Goal: Use online tool/utility: Utilize a website feature to perform a specific function

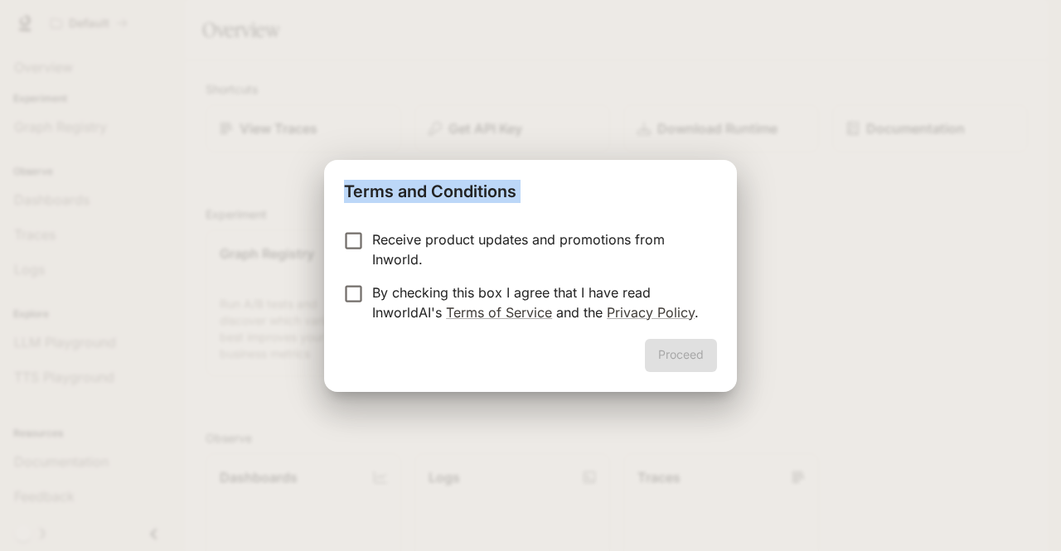
click at [353, 239] on div "Terms and Conditions Receive product updates and promotions from Inworld. By ch…" at bounding box center [530, 276] width 413 height 232
click at [688, 350] on button "Proceed" at bounding box center [681, 355] width 72 height 33
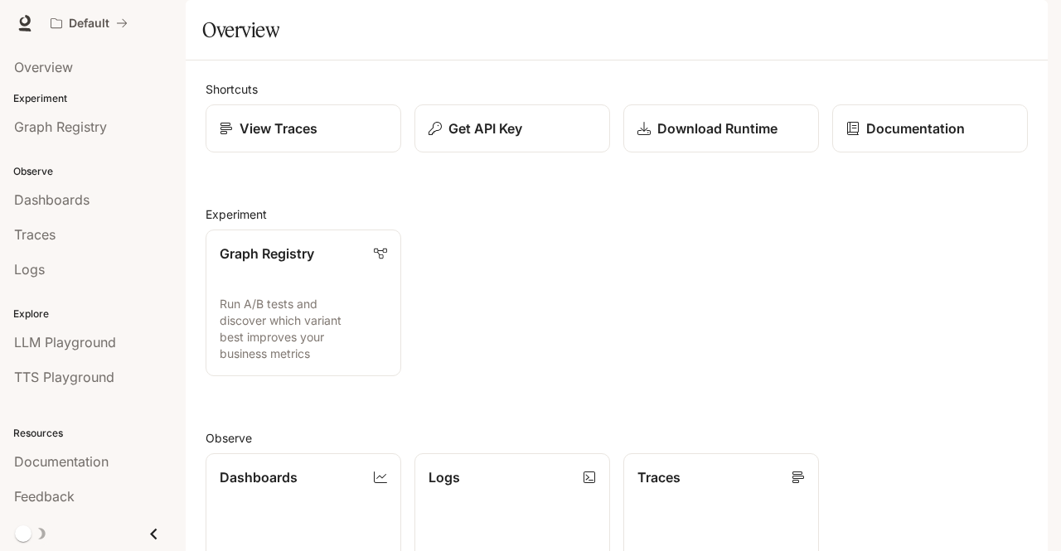
scroll to position [335, 0]
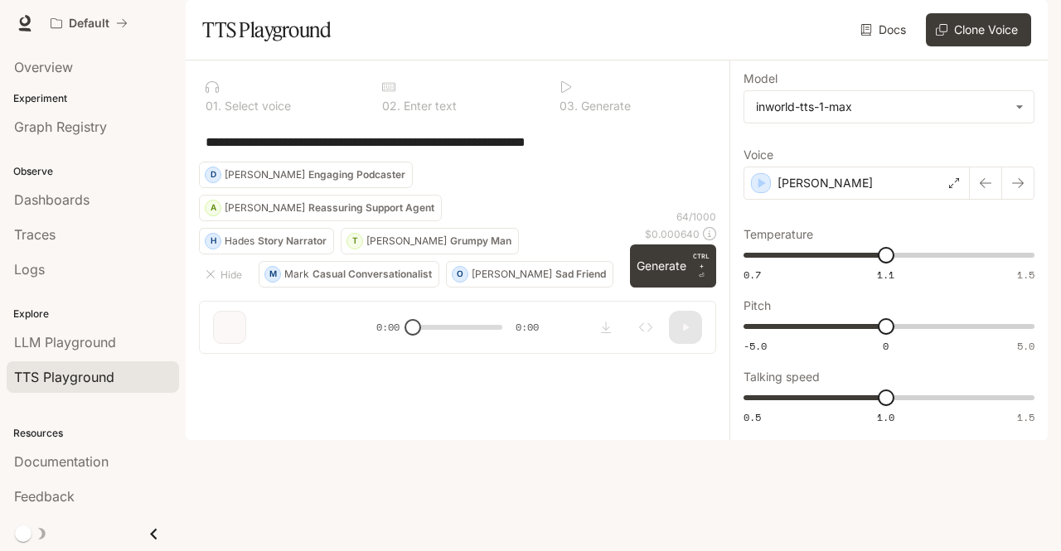
click at [370, 152] on textarea "**********" at bounding box center [458, 142] width 504 height 19
click at [292, 152] on textarea "**********" at bounding box center [458, 142] width 504 height 19
click at [549, 152] on textarea "**********" at bounding box center [458, 142] width 504 height 19
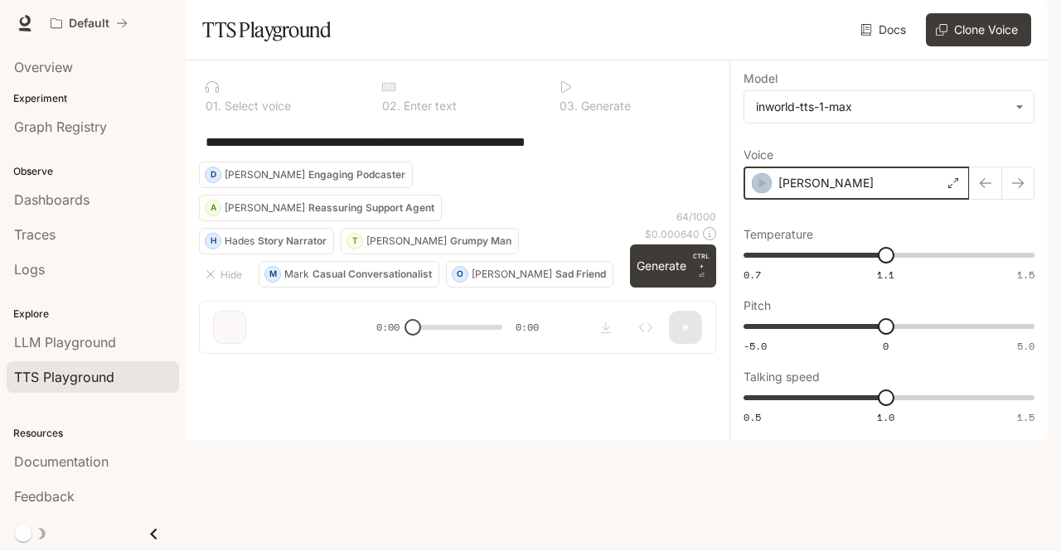
click at [756, 191] on icon "button" at bounding box center [761, 183] width 17 height 17
click at [414, 112] on p "Enter text" at bounding box center [428, 106] width 56 height 12
click at [465, 162] on div "**********" at bounding box center [457, 142] width 517 height 40
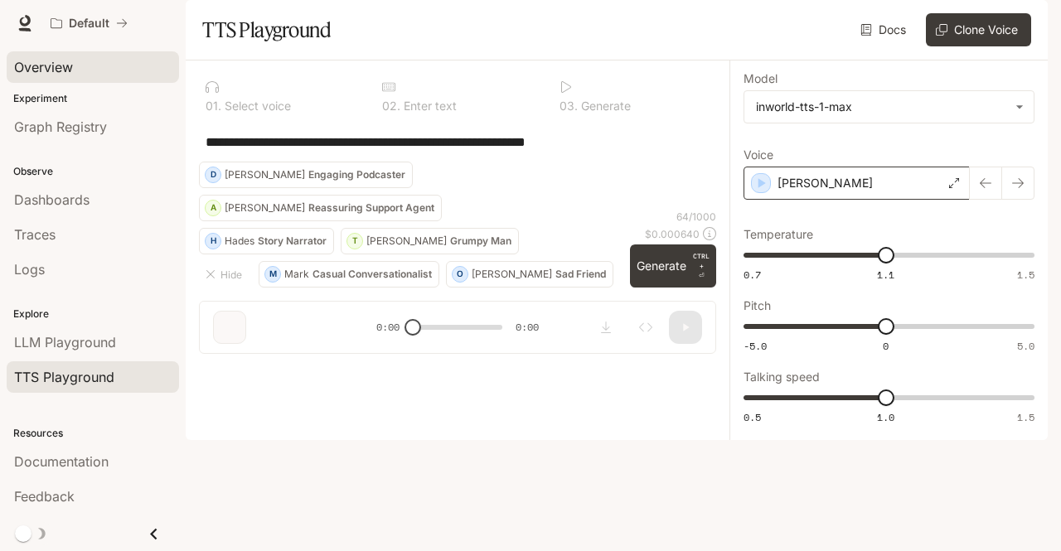
click at [73, 80] on link "Overview" at bounding box center [93, 66] width 172 height 31
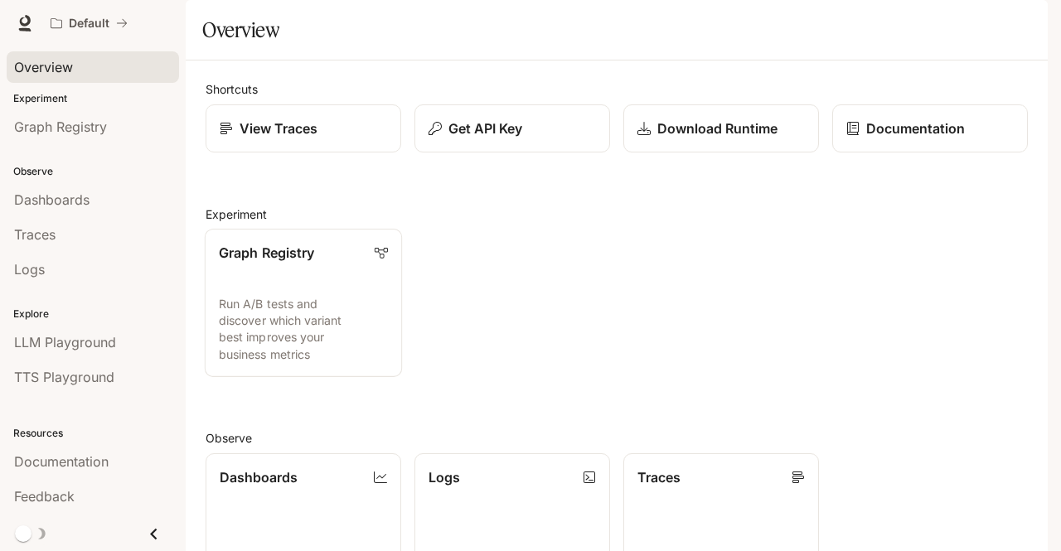
scroll to position [12, 0]
click at [85, 332] on span "LLM Playground" at bounding box center [65, 342] width 102 height 20
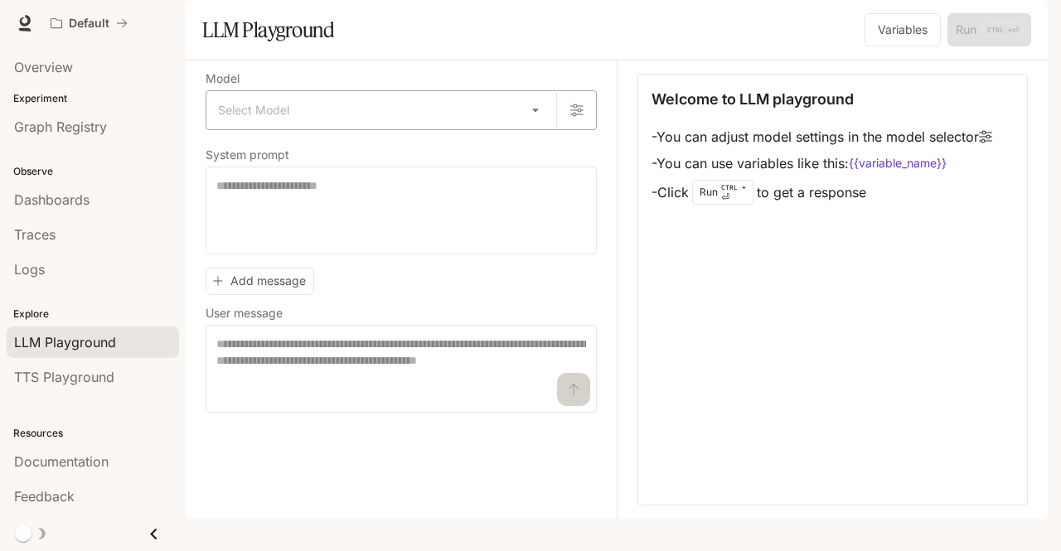
click at [295, 138] on body "Skip to main content Default Documentation Documentation Portal Overview Experi…" at bounding box center [530, 275] width 1061 height 551
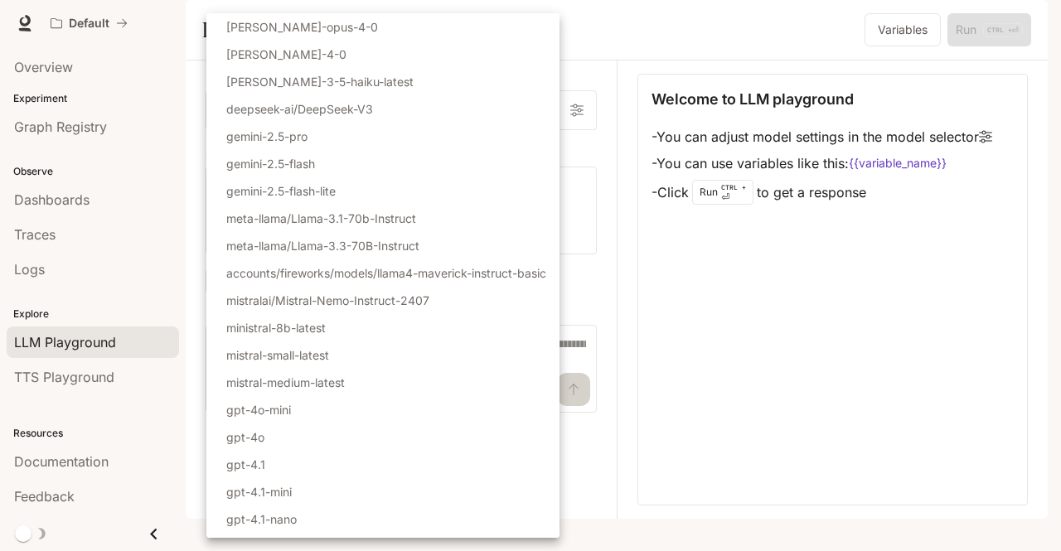
click at [749, 356] on div at bounding box center [530, 275] width 1061 height 551
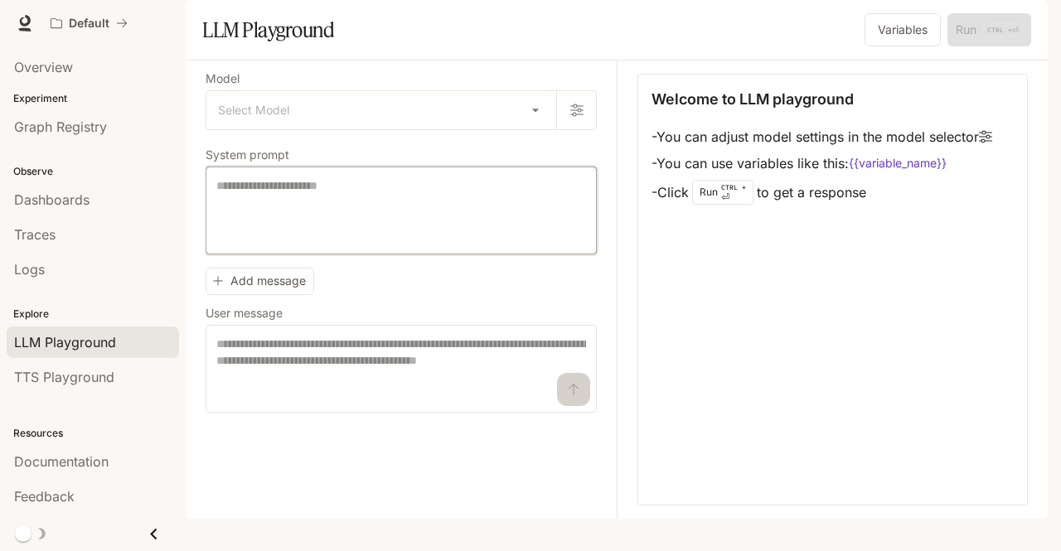
click at [386, 244] on textarea at bounding box center [401, 210] width 370 height 66
click at [713, 359] on div "Welcome to LLM playground - You can adjust model settings in the model selector…" at bounding box center [832, 290] width 390 height 432
click at [119, 196] on div "Dashboards" at bounding box center [92, 200] width 157 height 20
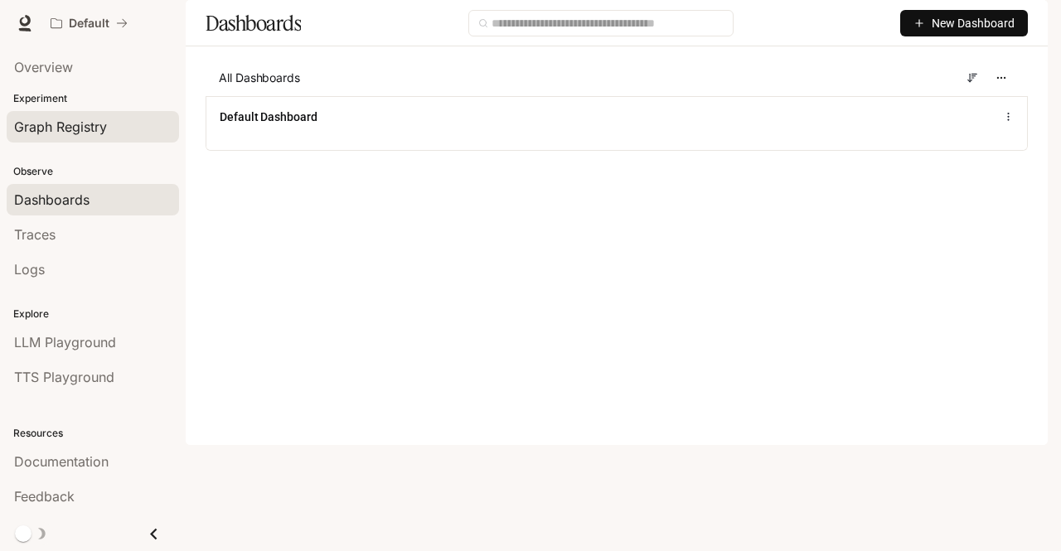
click at [83, 117] on span "Graph Registry" at bounding box center [60, 127] width 93 height 20
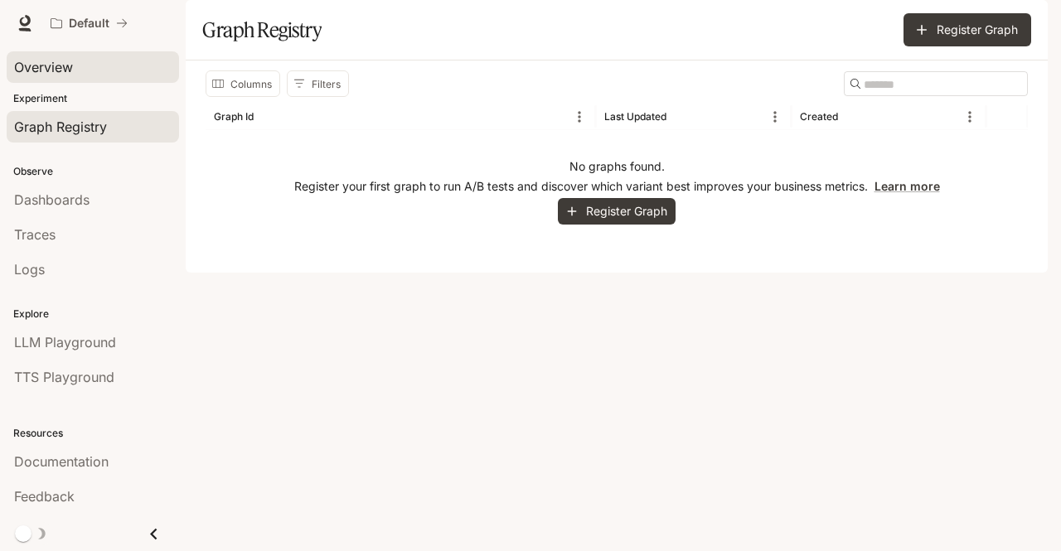
click at [80, 75] on div "Overview" at bounding box center [92, 67] width 157 height 20
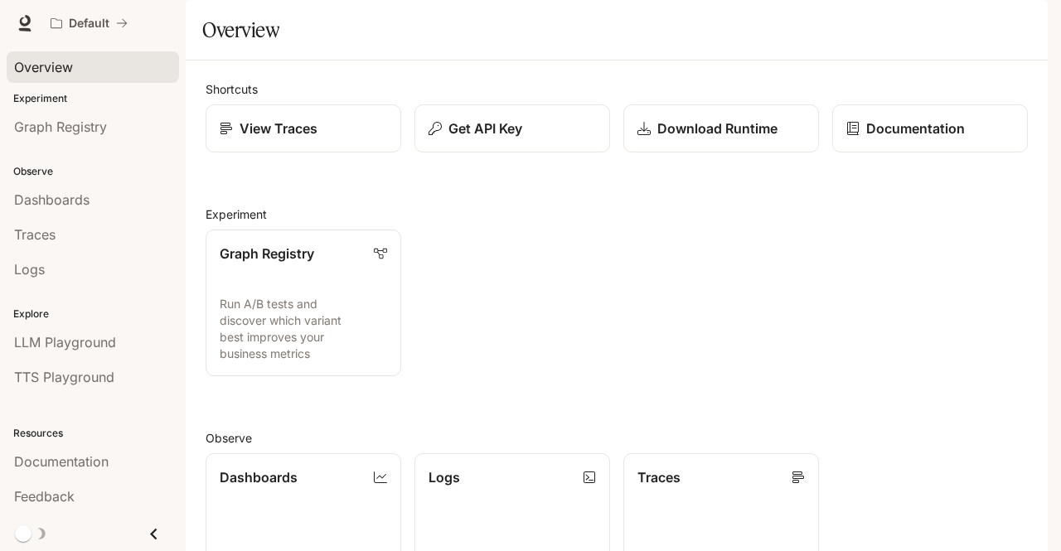
scroll to position [345, 0]
click at [348, 452] on link "Dashboards View and analyze your workspace metrics" at bounding box center [303, 526] width 197 height 148
